Goal: Check status: Check status

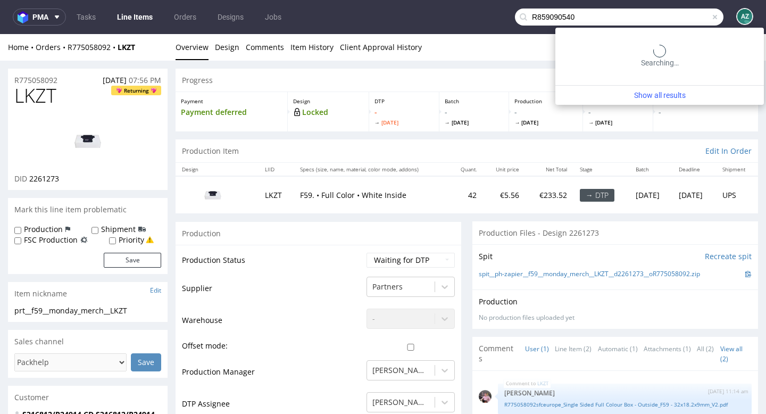
type input "R859090540"
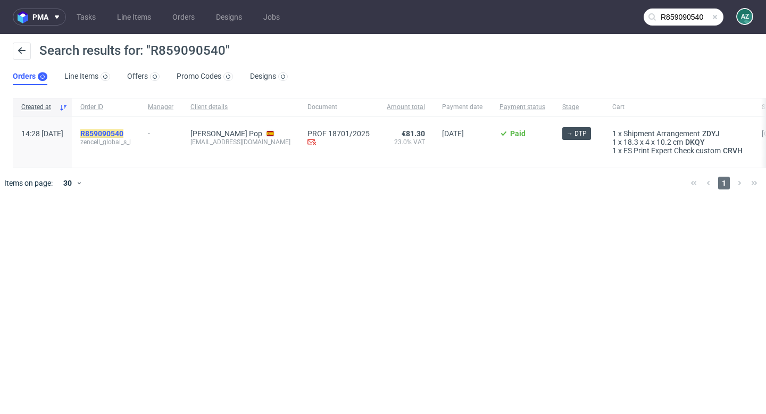
click at [123, 132] on mark "R859090540" at bounding box center [101, 133] width 43 height 9
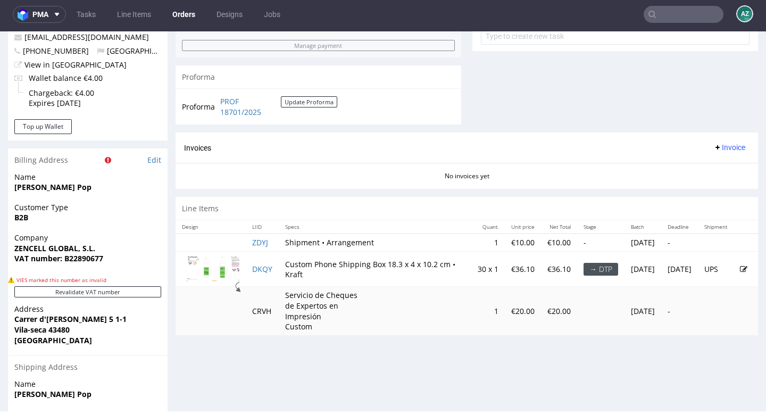
scroll to position [449, 0]
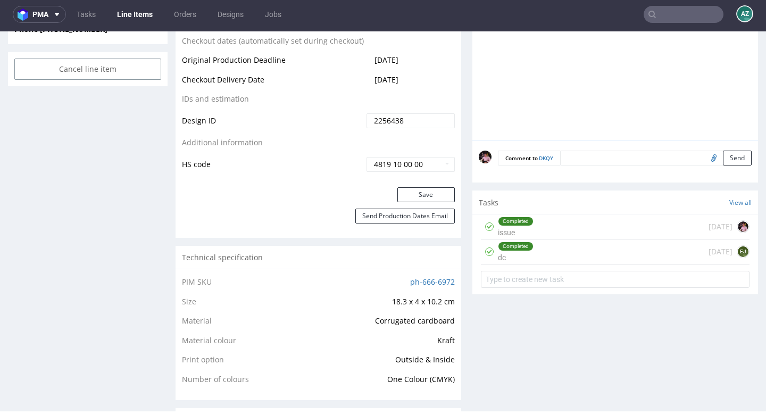
scroll to position [593, 0]
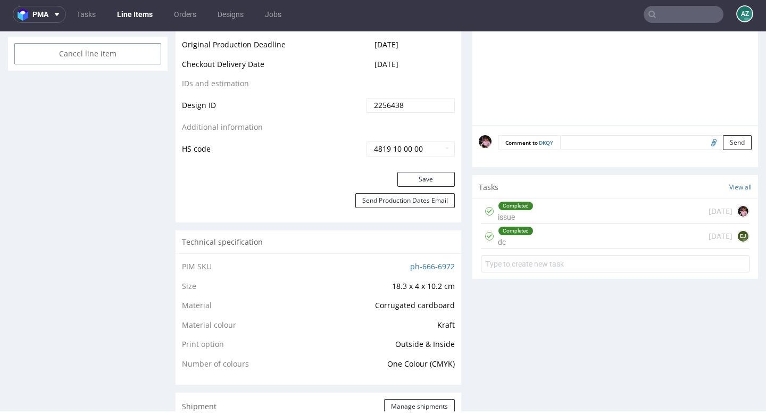
click at [562, 249] on div "Completed dc [DATE] EJ" at bounding box center [615, 236] width 269 height 25
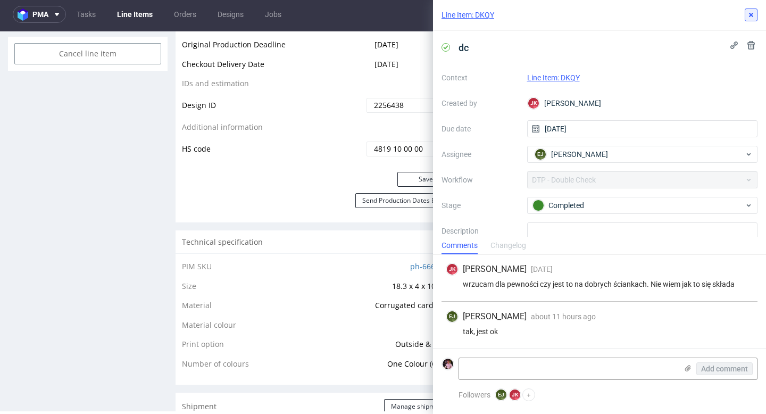
click at [747, 18] on icon at bounding box center [751, 15] width 9 height 9
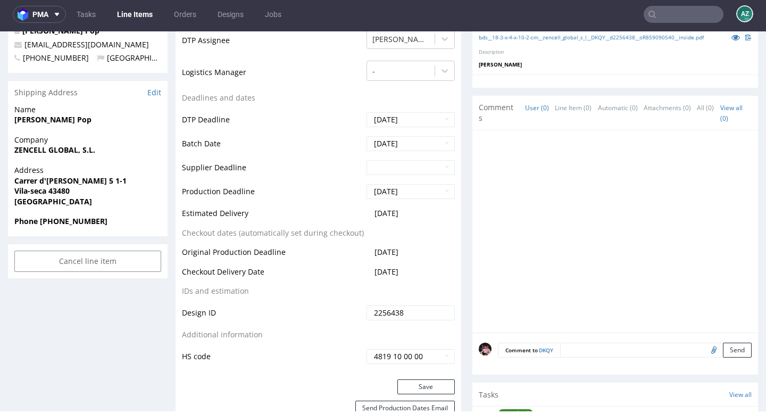
scroll to position [383, 0]
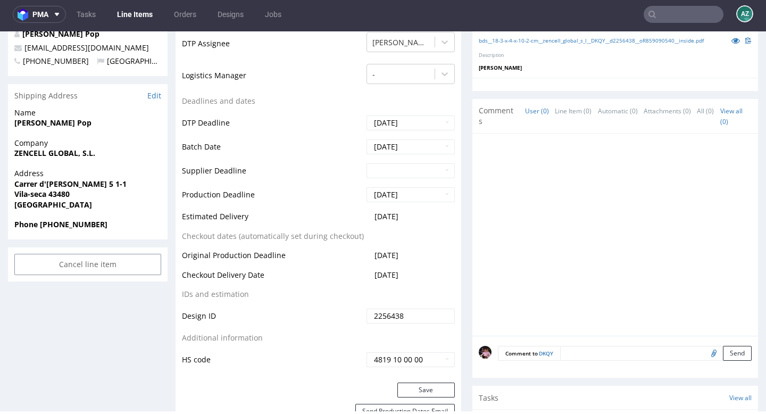
drag, startPoint x: 413, startPoint y: 217, endPoint x: 369, endPoint y: 215, distance: 44.7
click at [369, 215] on td "[DATE]" at bounding box center [409, 220] width 91 height 20
click at [423, 214] on td "[DATE]" at bounding box center [409, 220] width 91 height 20
drag, startPoint x: 422, startPoint y: 214, endPoint x: 372, endPoint y: 218, distance: 50.1
click at [372, 218] on td "[DATE]" at bounding box center [409, 220] width 91 height 20
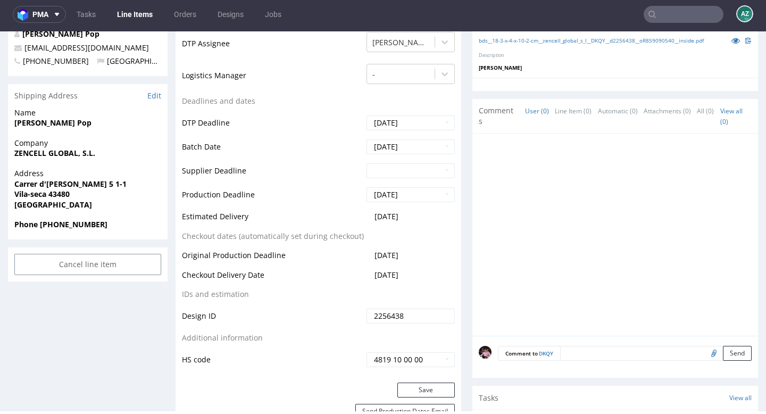
click at [417, 217] on td "[DATE]" at bounding box center [409, 220] width 91 height 20
drag, startPoint x: 413, startPoint y: 215, endPoint x: 339, endPoint y: 215, distance: 74.5
click at [339, 215] on tr "Estimated Delivery [DATE]" at bounding box center [318, 220] width 273 height 20
click at [421, 235] on table "Production Status Waiting for Artwork Waiting for Diecut Waiting for Mockup Wai…" at bounding box center [318, 139] width 273 height 456
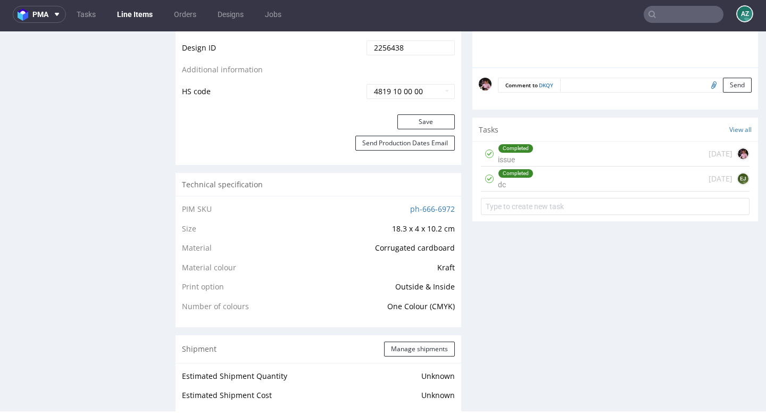
scroll to position [645, 0]
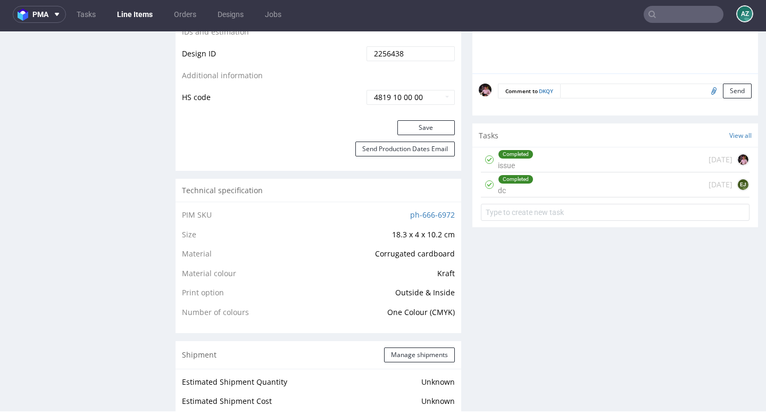
click at [569, 172] on div "Completed issue [DATE]" at bounding box center [615, 159] width 269 height 25
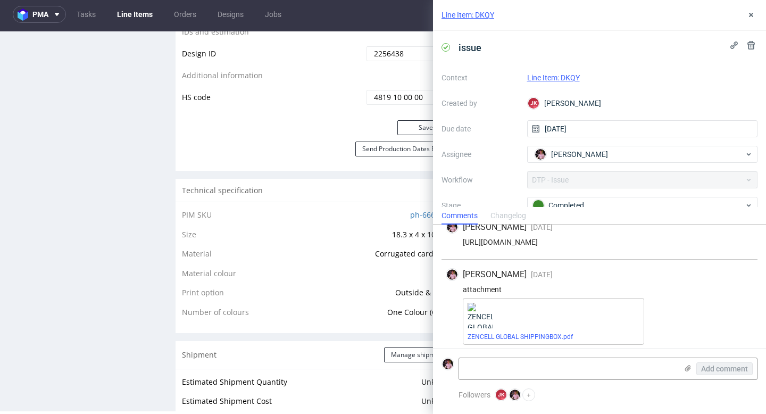
scroll to position [98, 0]
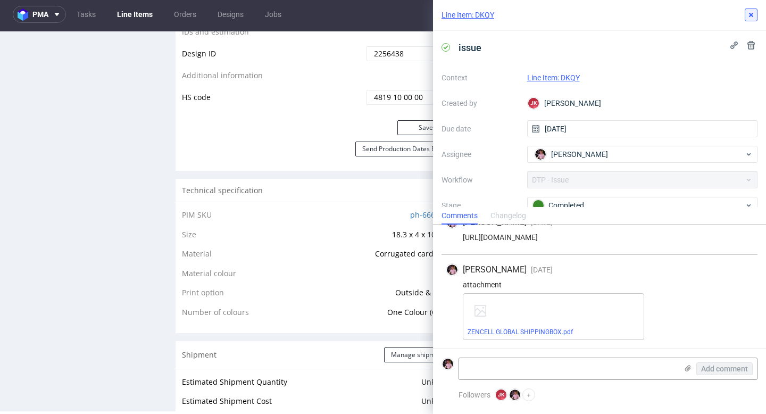
click at [749, 18] on icon at bounding box center [751, 15] width 9 height 9
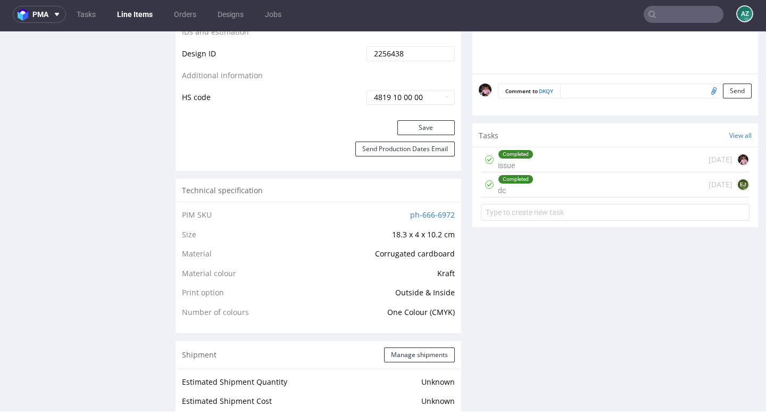
click at [631, 197] on div "Completed dc [DATE] EJ" at bounding box center [615, 184] width 269 height 25
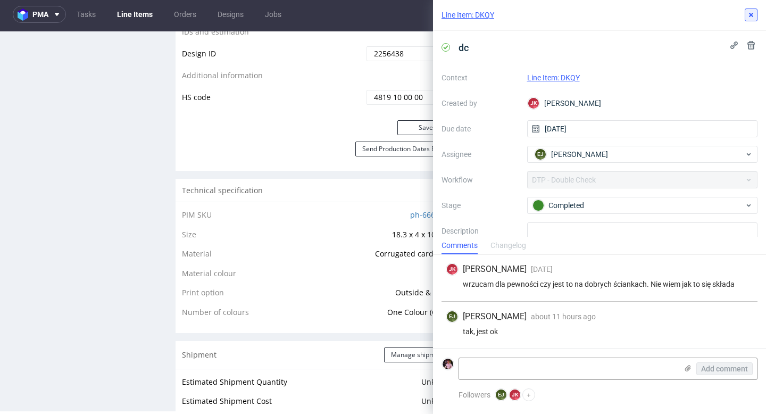
click at [749, 15] on icon at bounding box center [751, 15] width 9 height 9
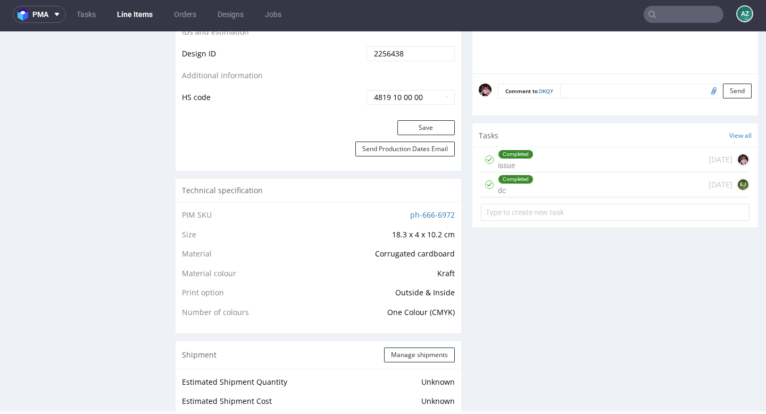
click at [581, 197] on div "Completed dc [DATE] EJ" at bounding box center [615, 184] width 269 height 25
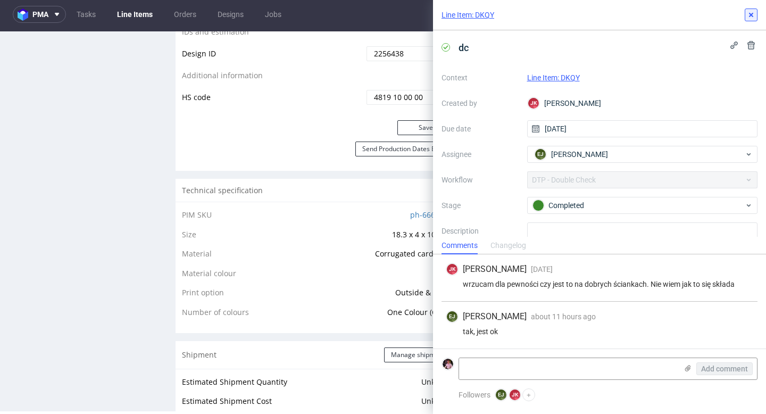
click at [751, 13] on icon at bounding box center [751, 15] width 9 height 9
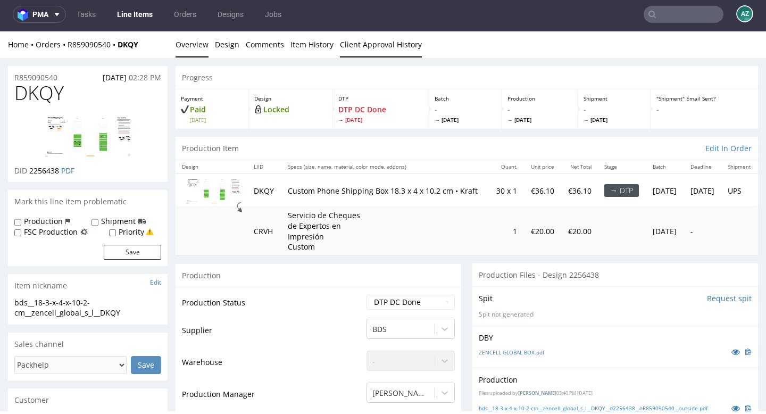
click at [367, 51] on link "Client Approval History" at bounding box center [381, 44] width 82 height 26
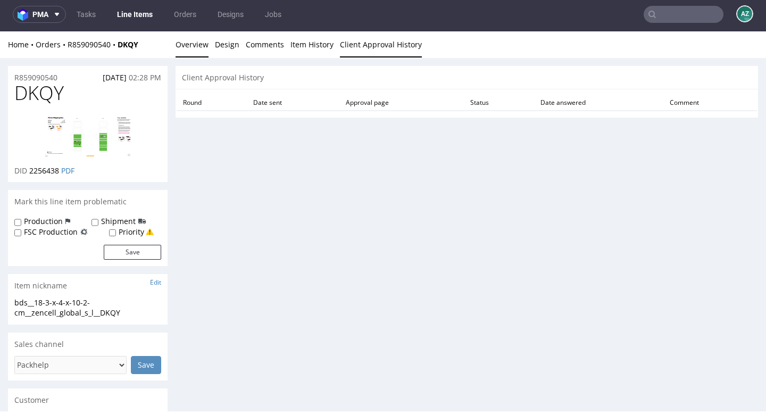
click at [194, 52] on link "Overview" at bounding box center [192, 44] width 33 height 26
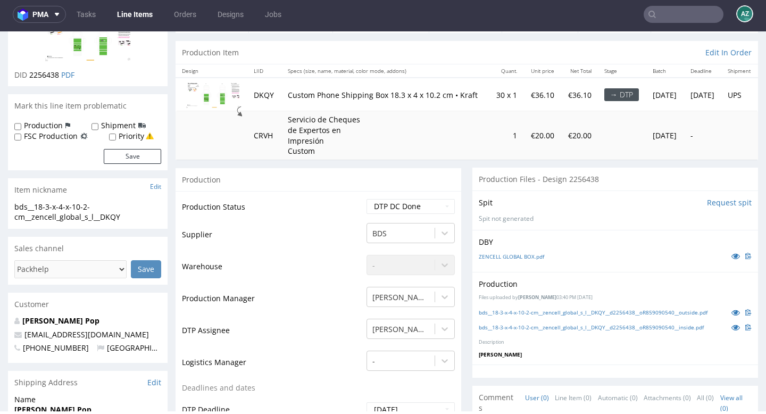
scroll to position [30, 0]
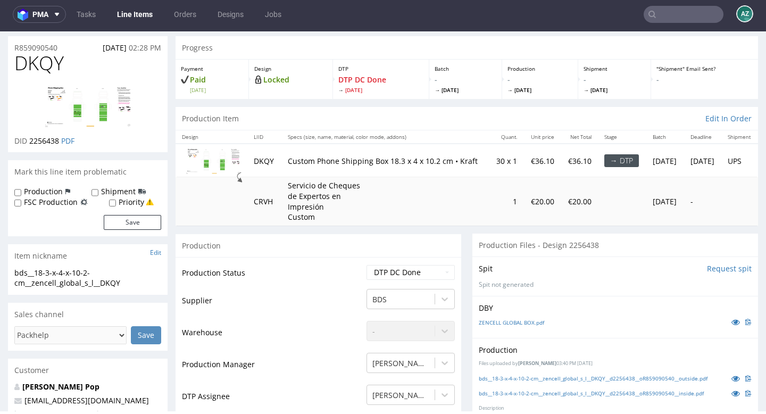
click at [660, 15] on input "text" at bounding box center [684, 14] width 80 height 17
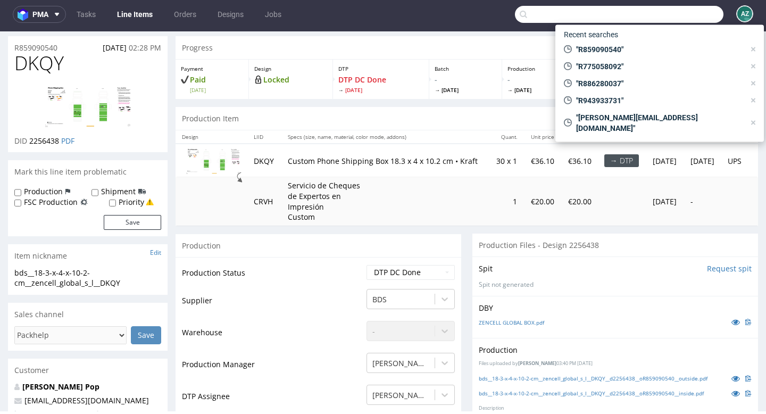
paste input "R640564849"
type input "R640564849"
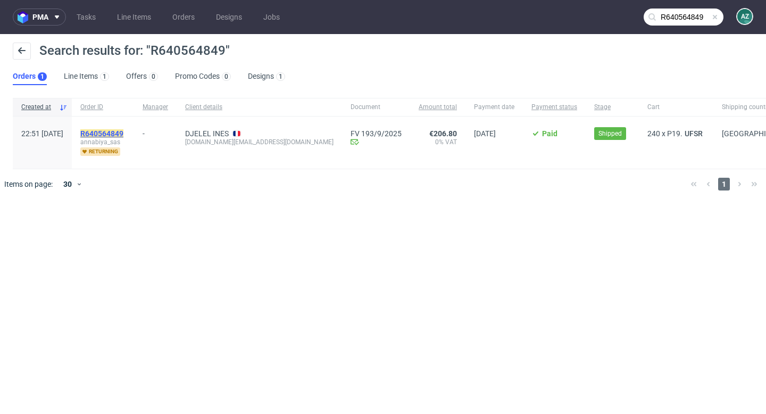
click at [123, 130] on mark "R640564849" at bounding box center [101, 133] width 43 height 9
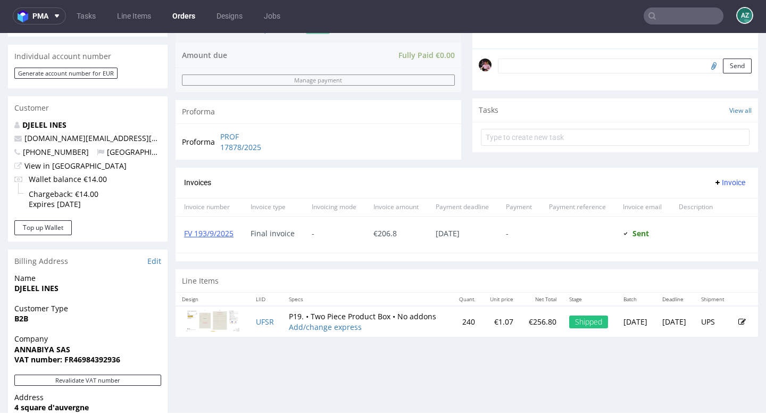
scroll to position [320, 0]
